Goal: Task Accomplishment & Management: Use online tool/utility

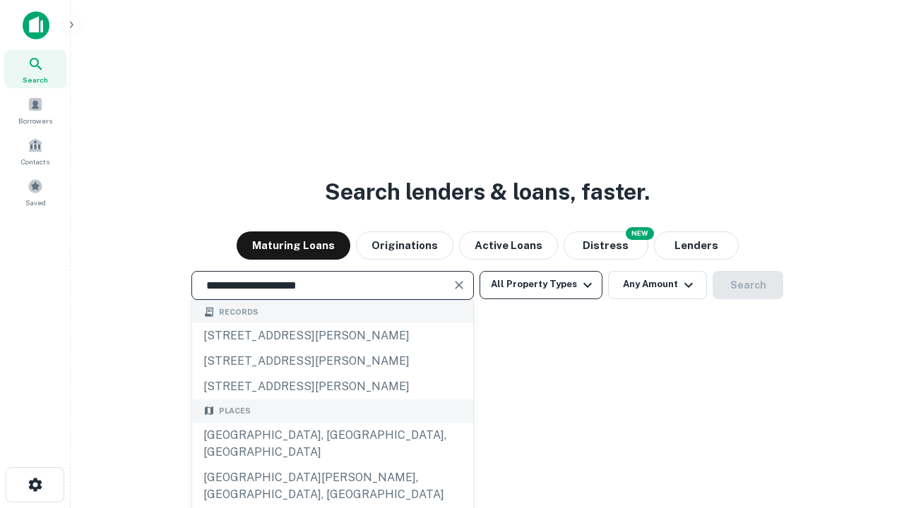
click at [332, 465] on div "[GEOGRAPHIC_DATA], [GEOGRAPHIC_DATA], [GEOGRAPHIC_DATA]" at bounding box center [332, 444] width 281 height 42
type input "**********"
click at [541, 284] on button "All Property Types" at bounding box center [540, 285] width 123 height 28
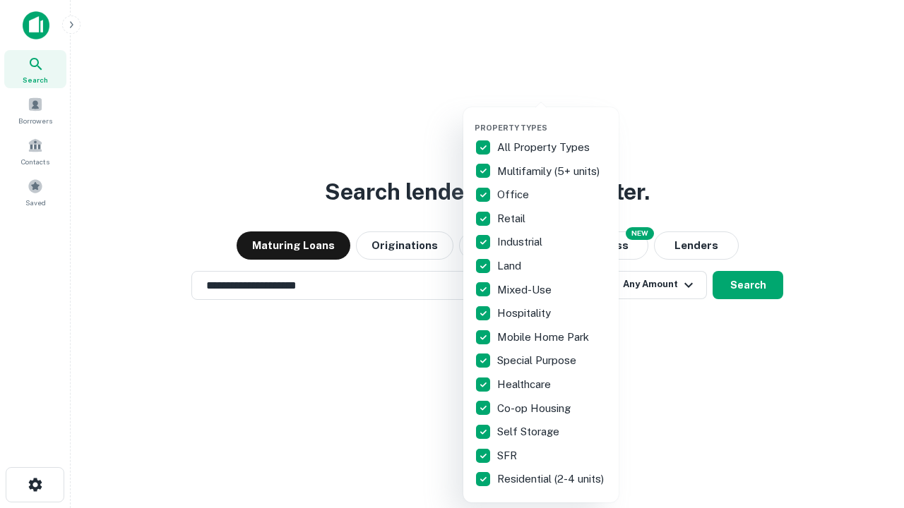
click at [552, 119] on button "button" at bounding box center [551, 119] width 155 height 1
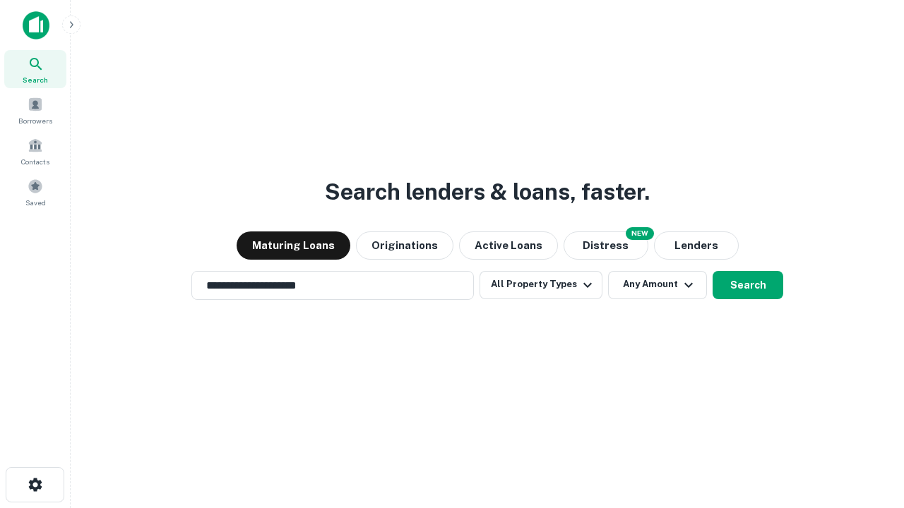
scroll to position [8, 170]
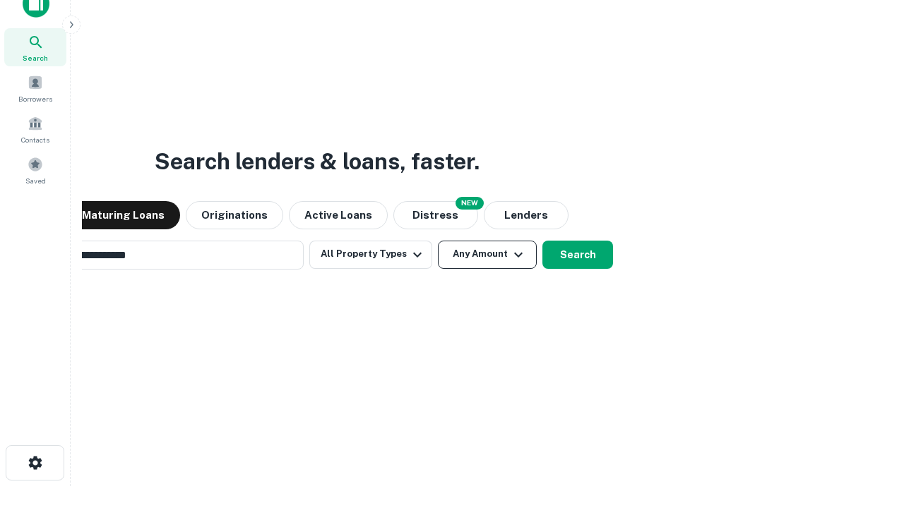
click at [438, 241] on button "Any Amount" at bounding box center [487, 255] width 99 height 28
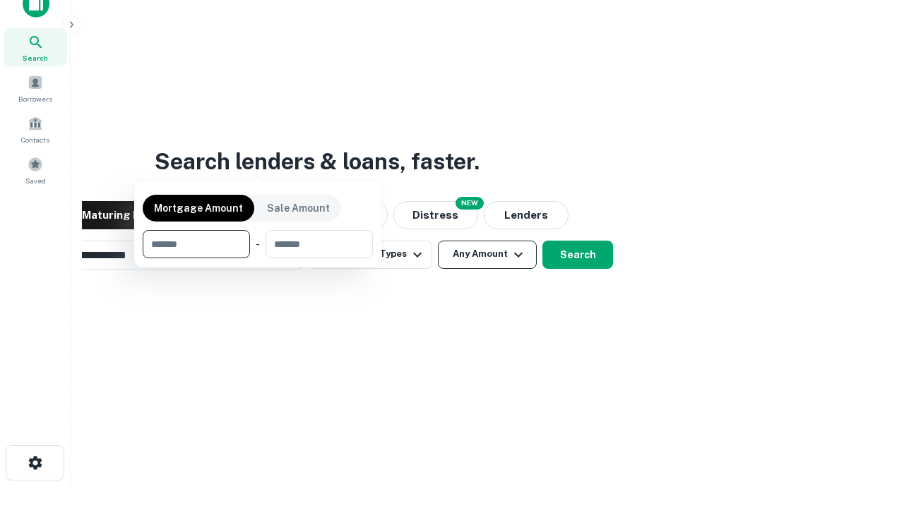
scroll to position [23, 0]
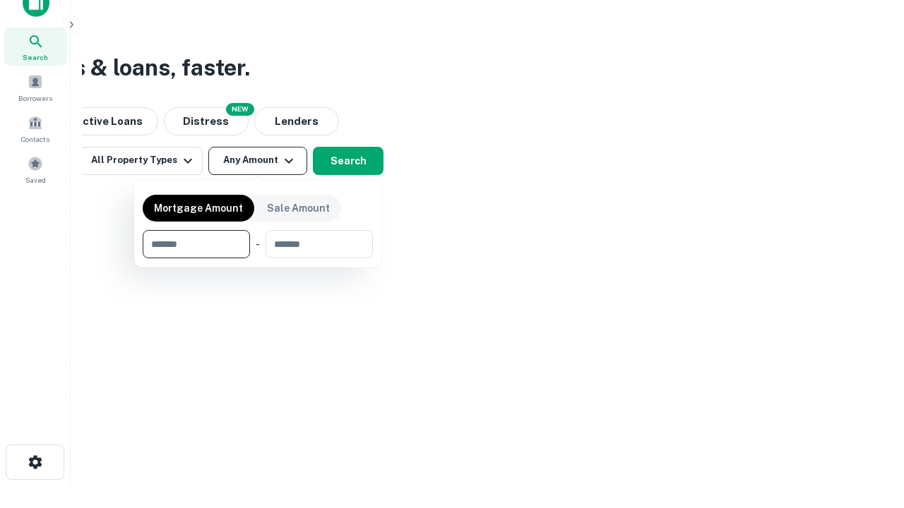
type input "*******"
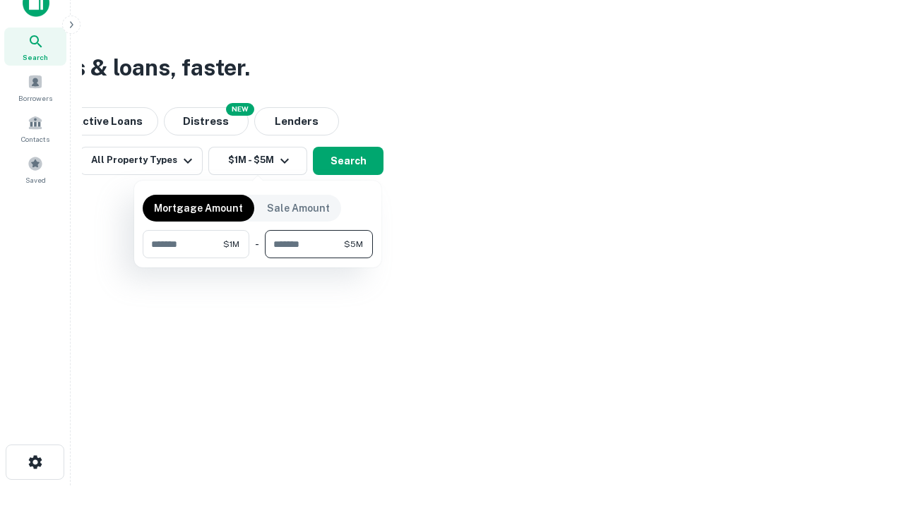
type input "*******"
click at [258, 258] on button "button" at bounding box center [258, 258] width 230 height 1
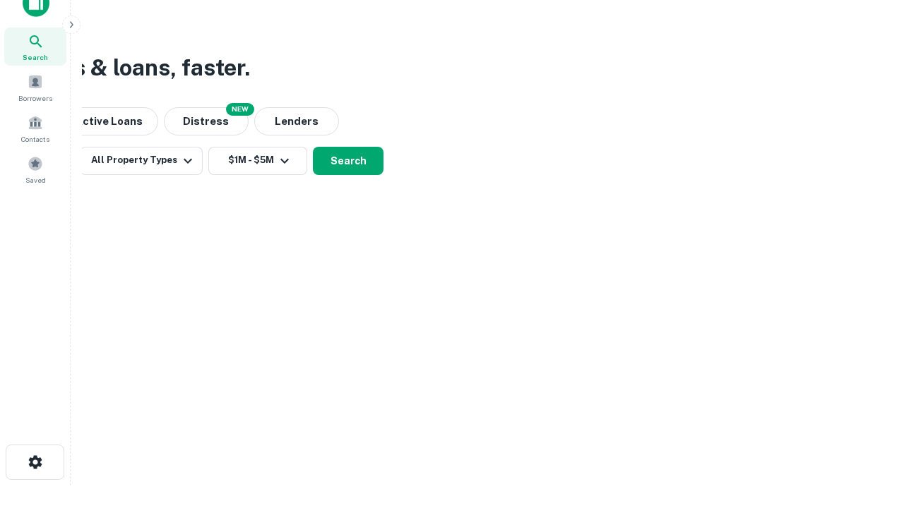
scroll to position [8, 260]
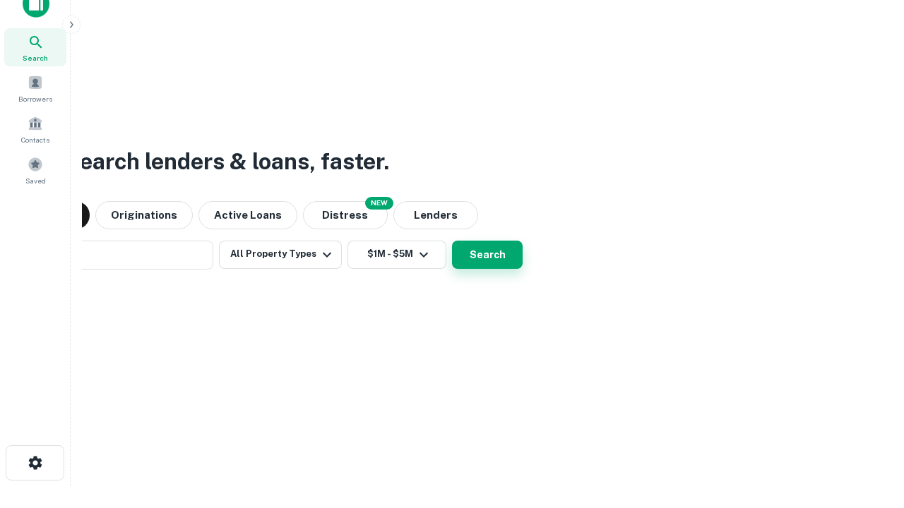
click at [452, 241] on button "Search" at bounding box center [487, 255] width 71 height 28
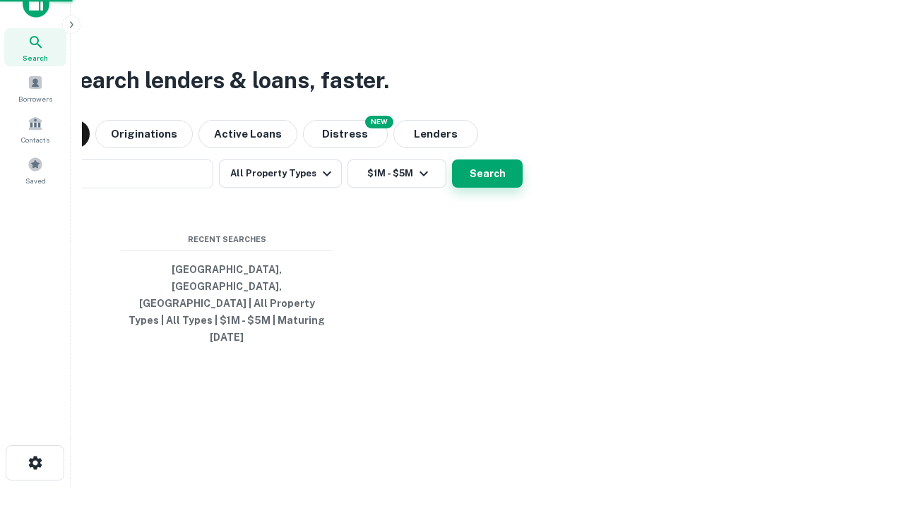
scroll to position [37, 400]
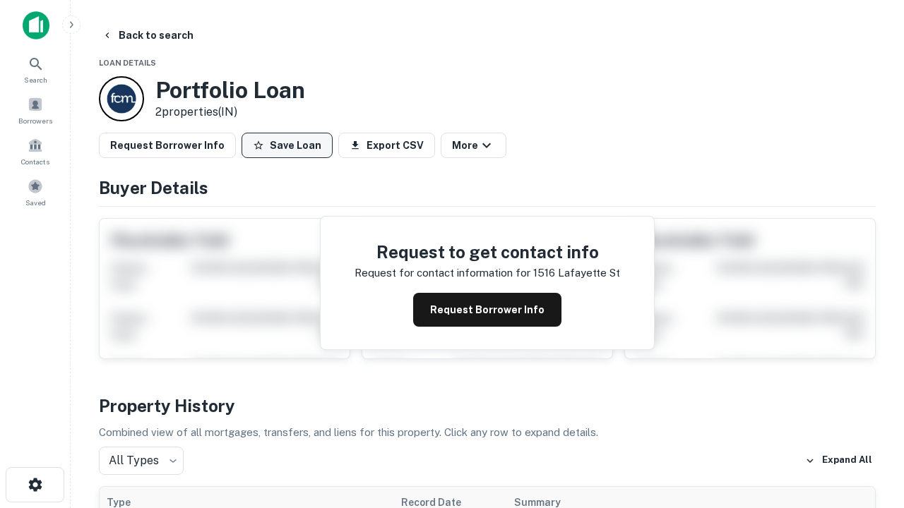
click at [287, 145] on button "Save Loan" at bounding box center [286, 145] width 91 height 25
click at [290, 145] on button "Loan Saved" at bounding box center [289, 145] width 97 height 25
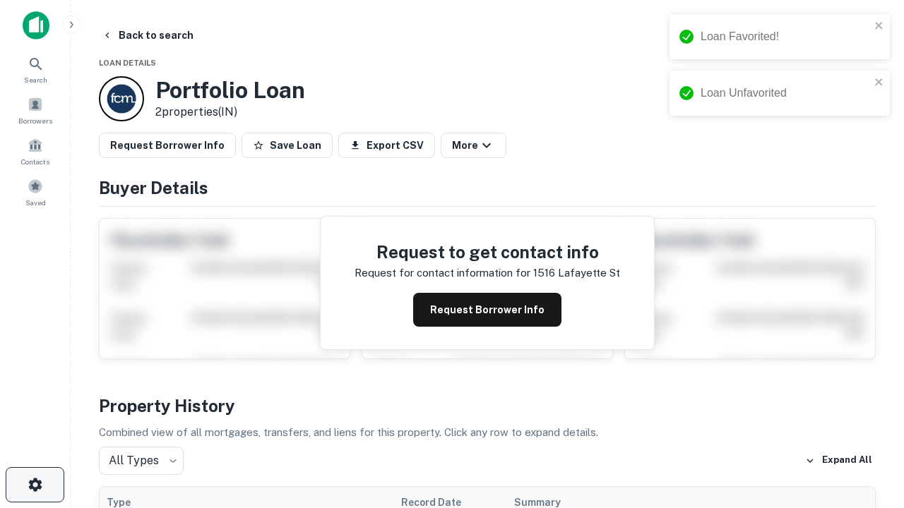
click at [35, 485] on icon "button" at bounding box center [35, 485] width 17 height 17
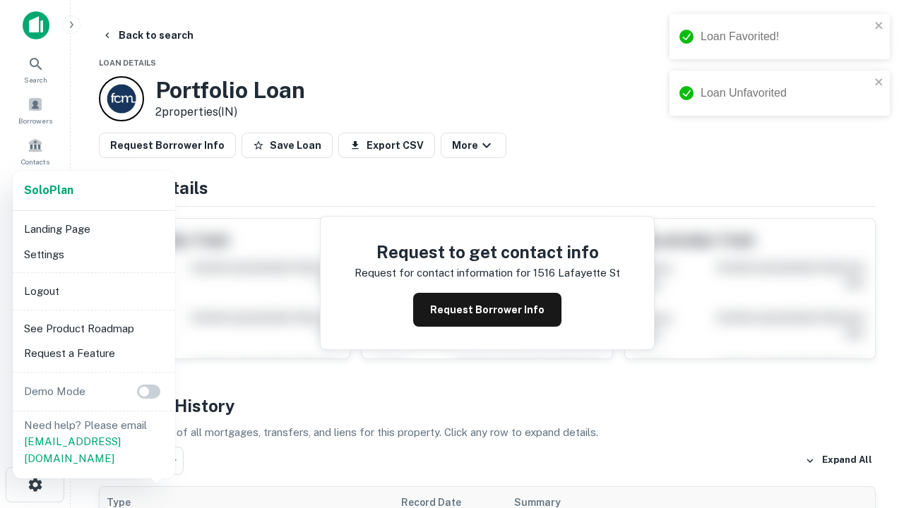
click at [93, 291] on li "Logout" at bounding box center [93, 291] width 151 height 25
